Goal: Task Accomplishment & Management: Use online tool/utility

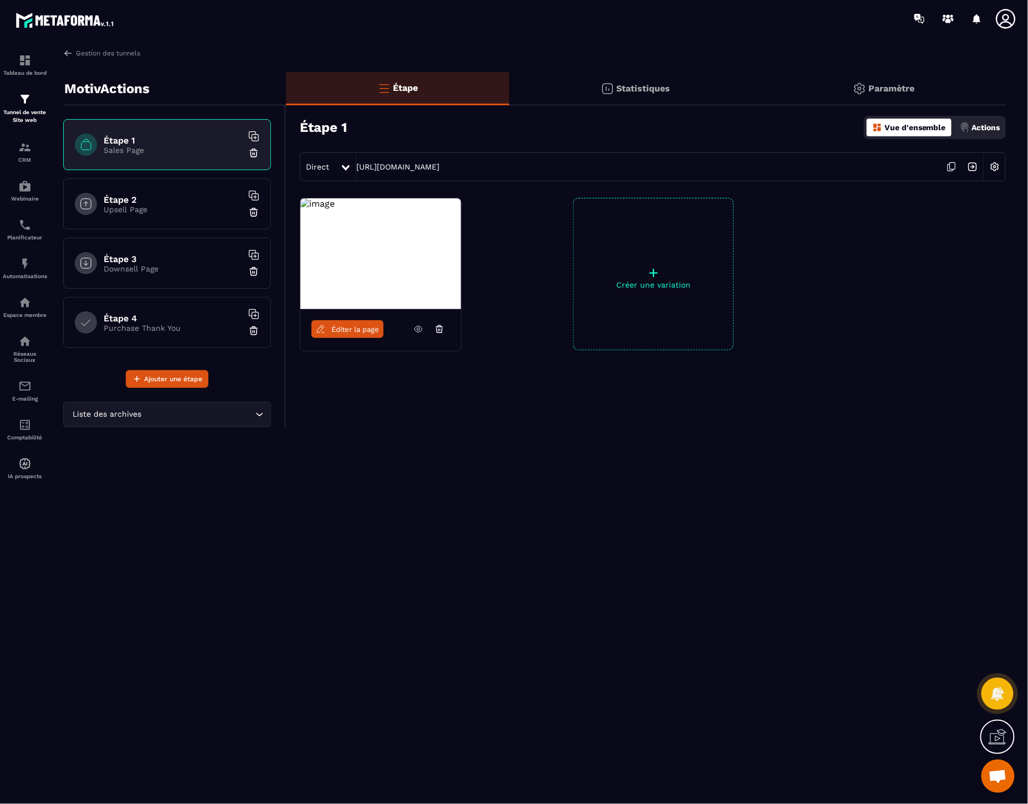
click at [125, 202] on h6 "Étape 2" at bounding box center [173, 200] width 139 height 11
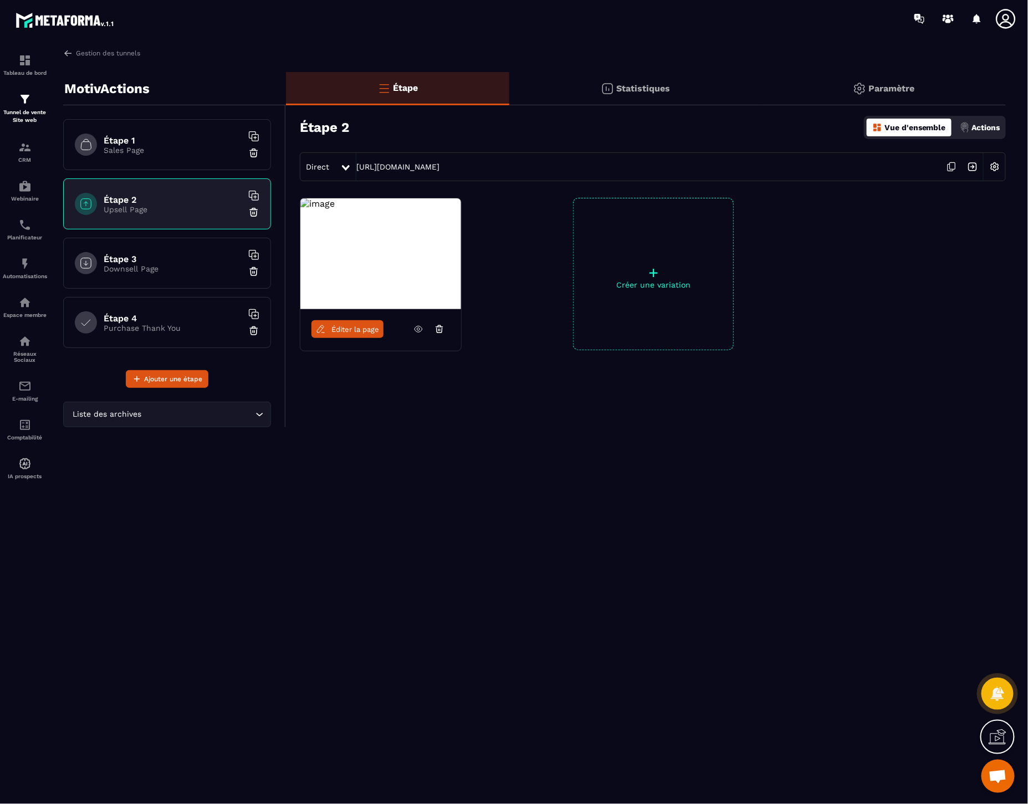
click at [364, 331] on span "Éditer la page" at bounding box center [356, 329] width 48 height 8
